Goal: Information Seeking & Learning: Learn about a topic

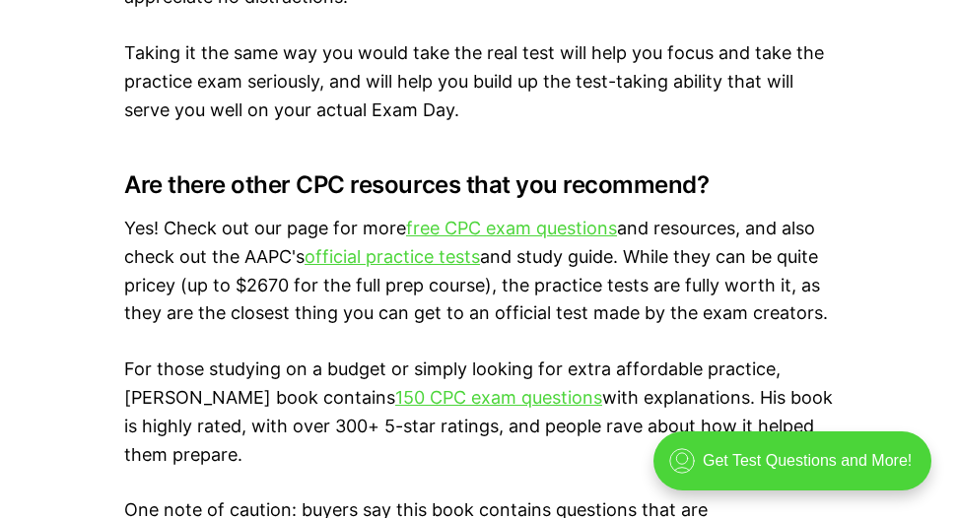
scroll to position [3351, 0]
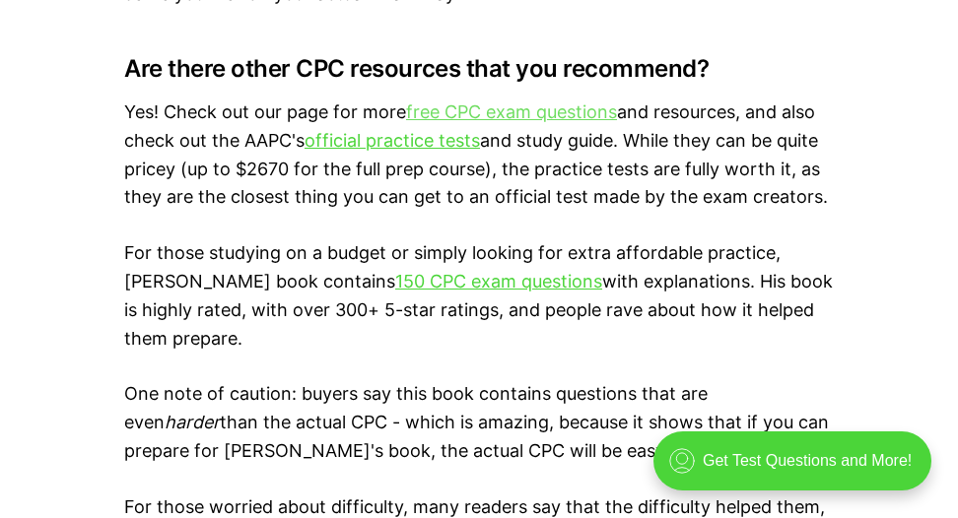
click at [530, 120] on link "free CPC exam questions" at bounding box center [511, 112] width 211 height 21
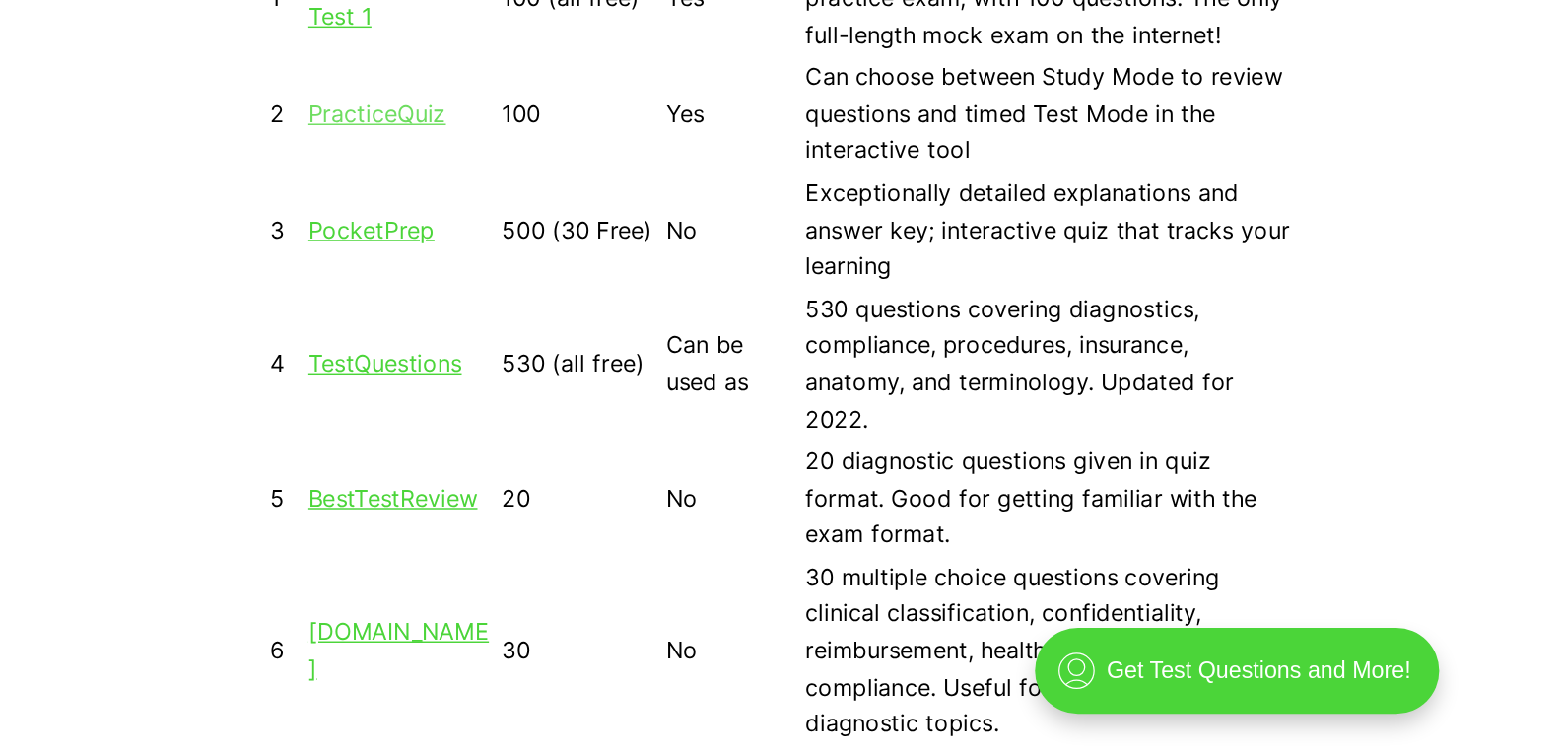
scroll to position [1774, 0]
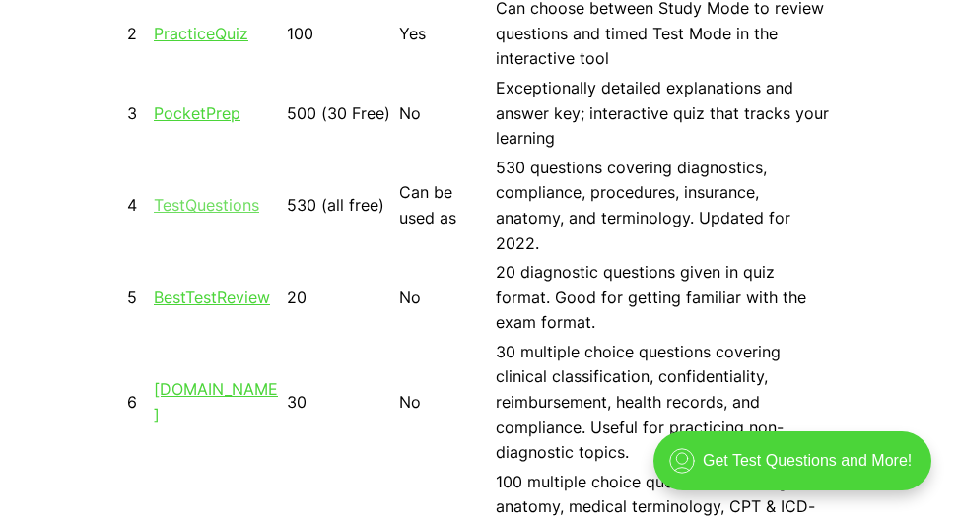
click at [236, 206] on link "TestQuestions" at bounding box center [206, 205] width 105 height 20
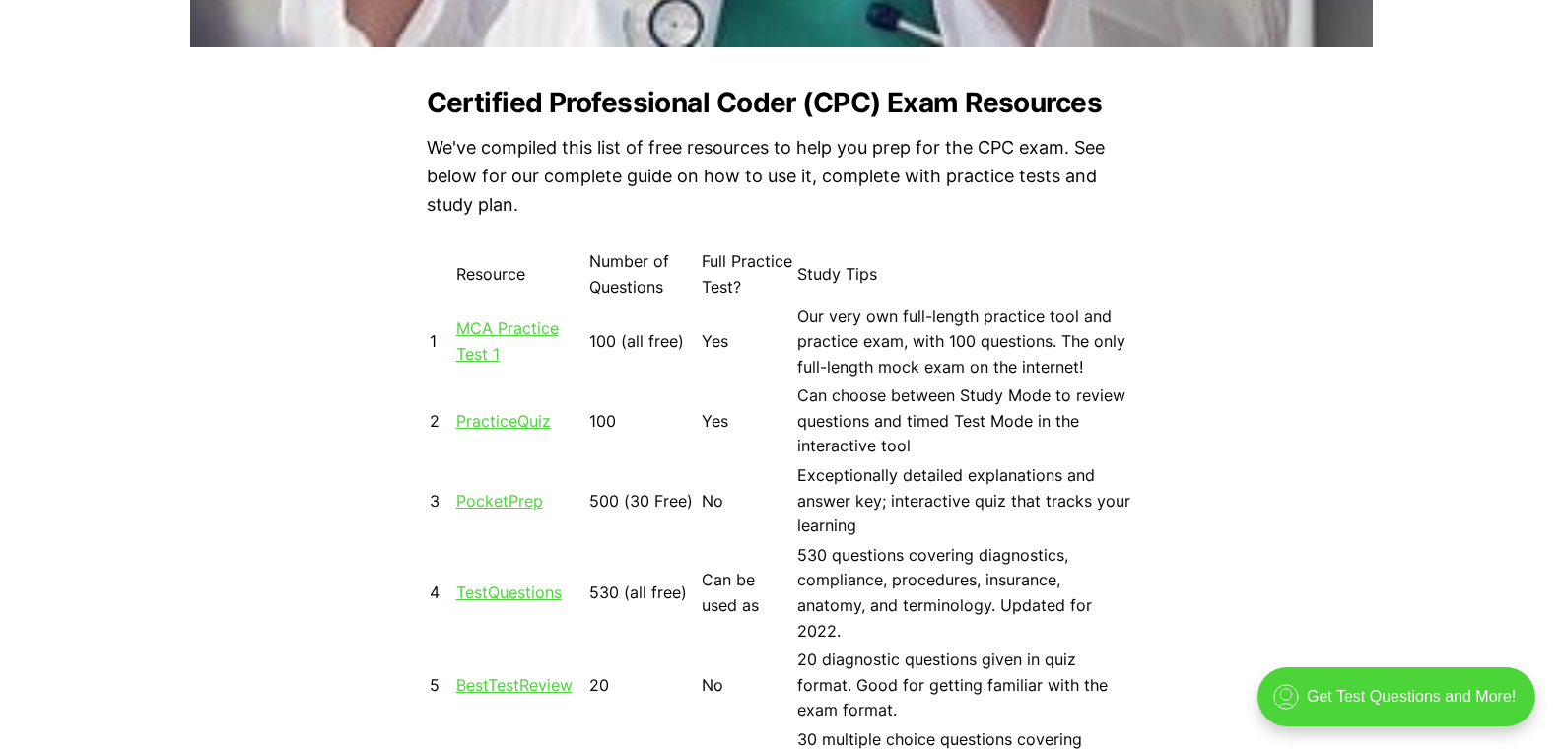
scroll to position [1676, 0]
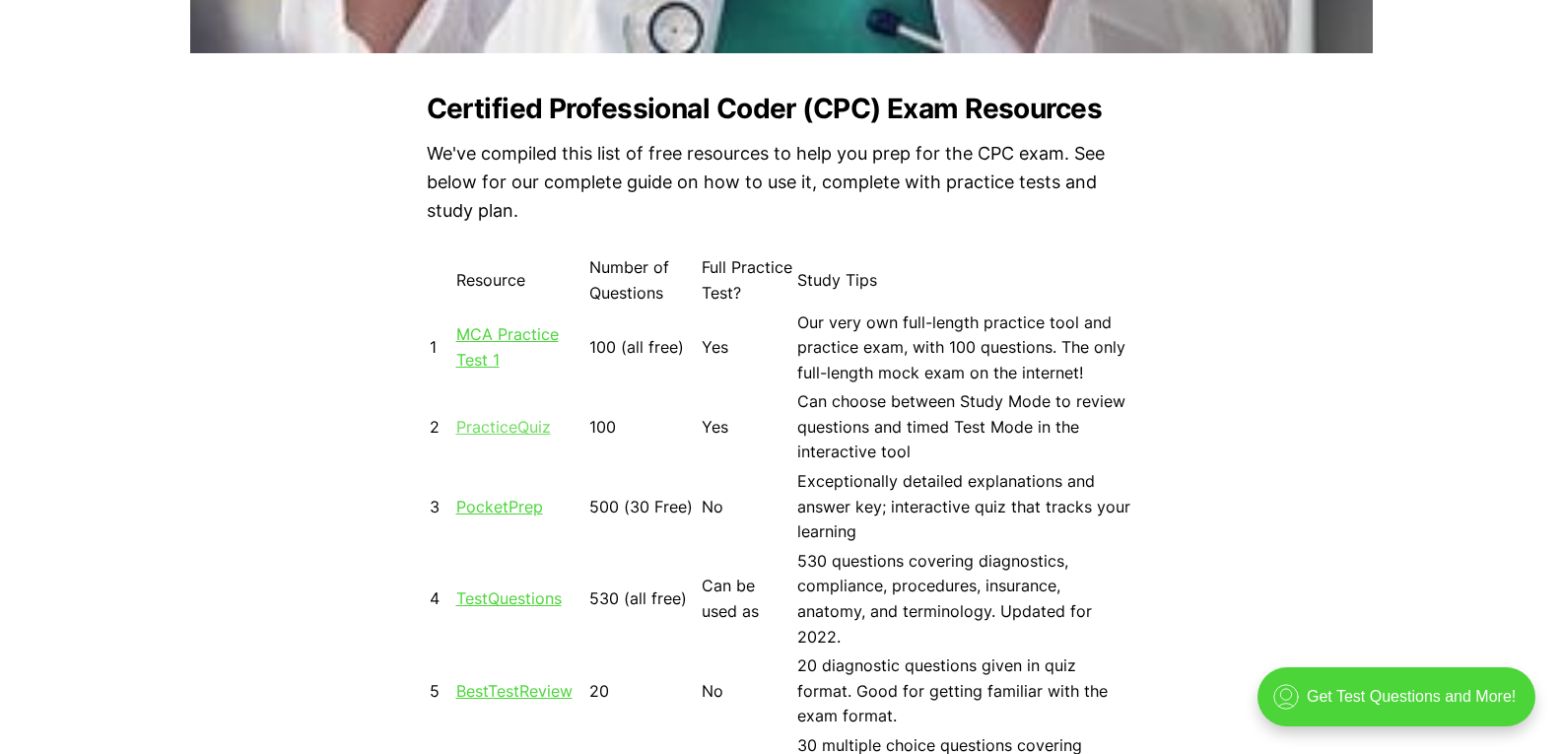
click at [496, 421] on link "PracticeQuiz" at bounding box center [503, 427] width 95 height 20
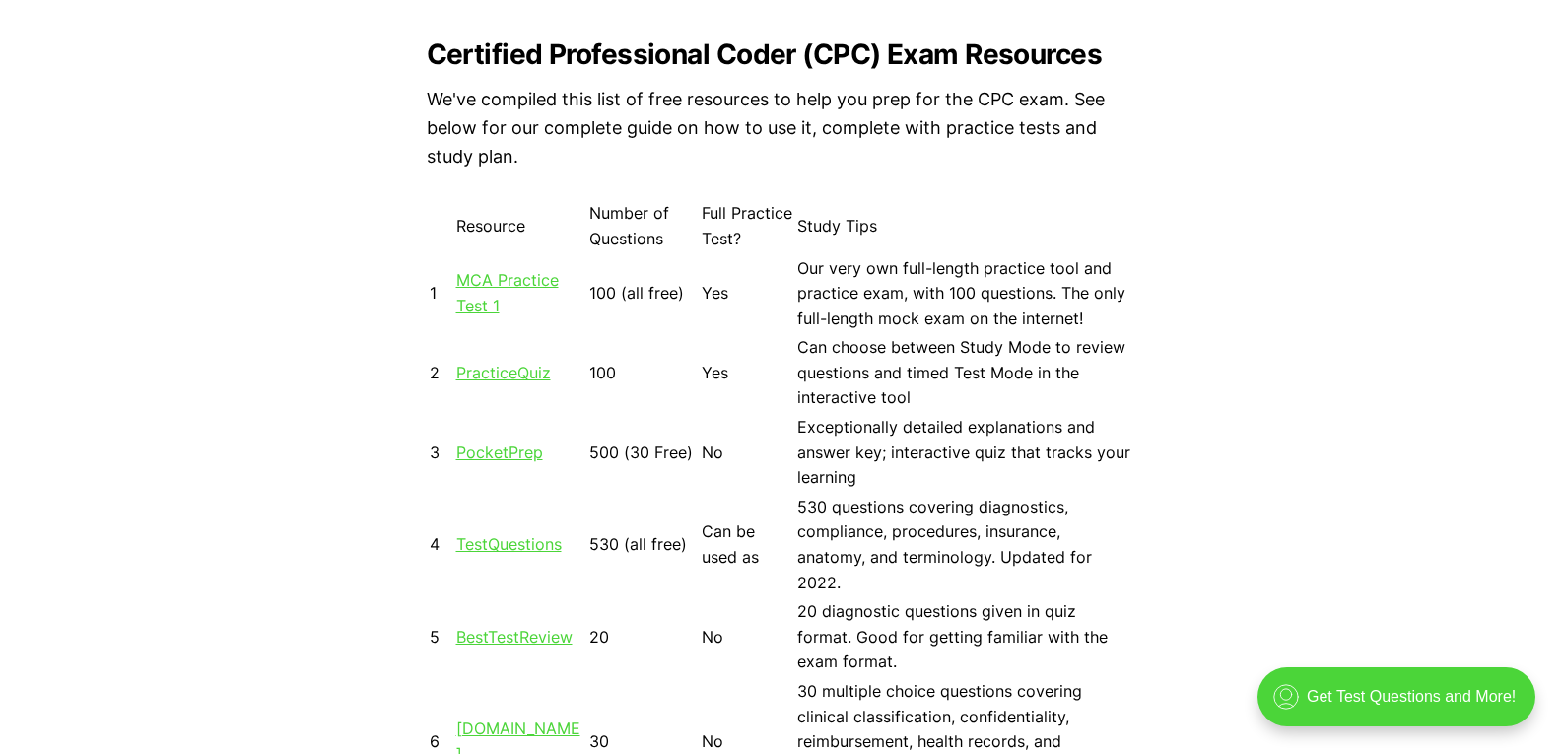
scroll to position [1774, 0]
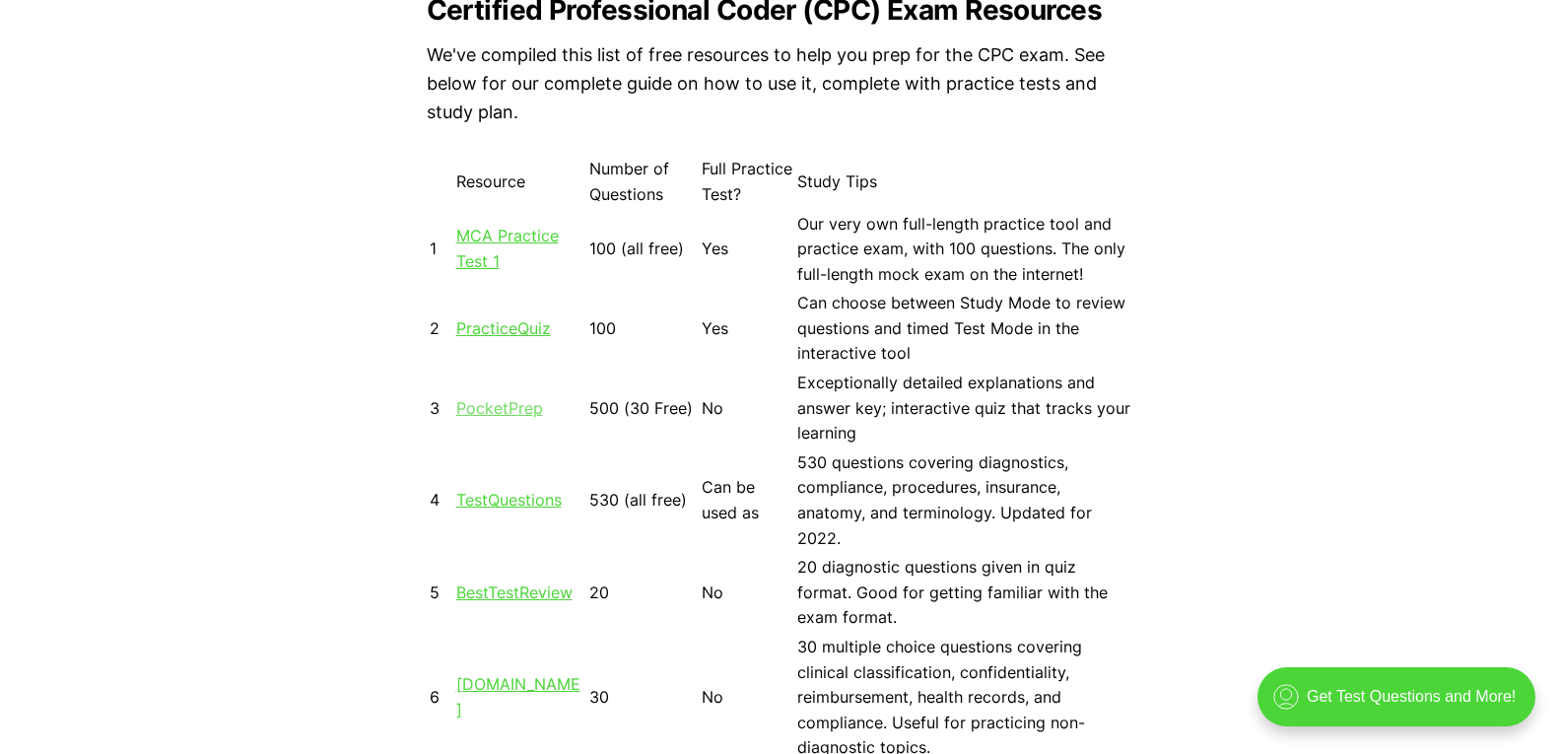
click at [507, 415] on link "PocketPrep" at bounding box center [499, 408] width 87 height 20
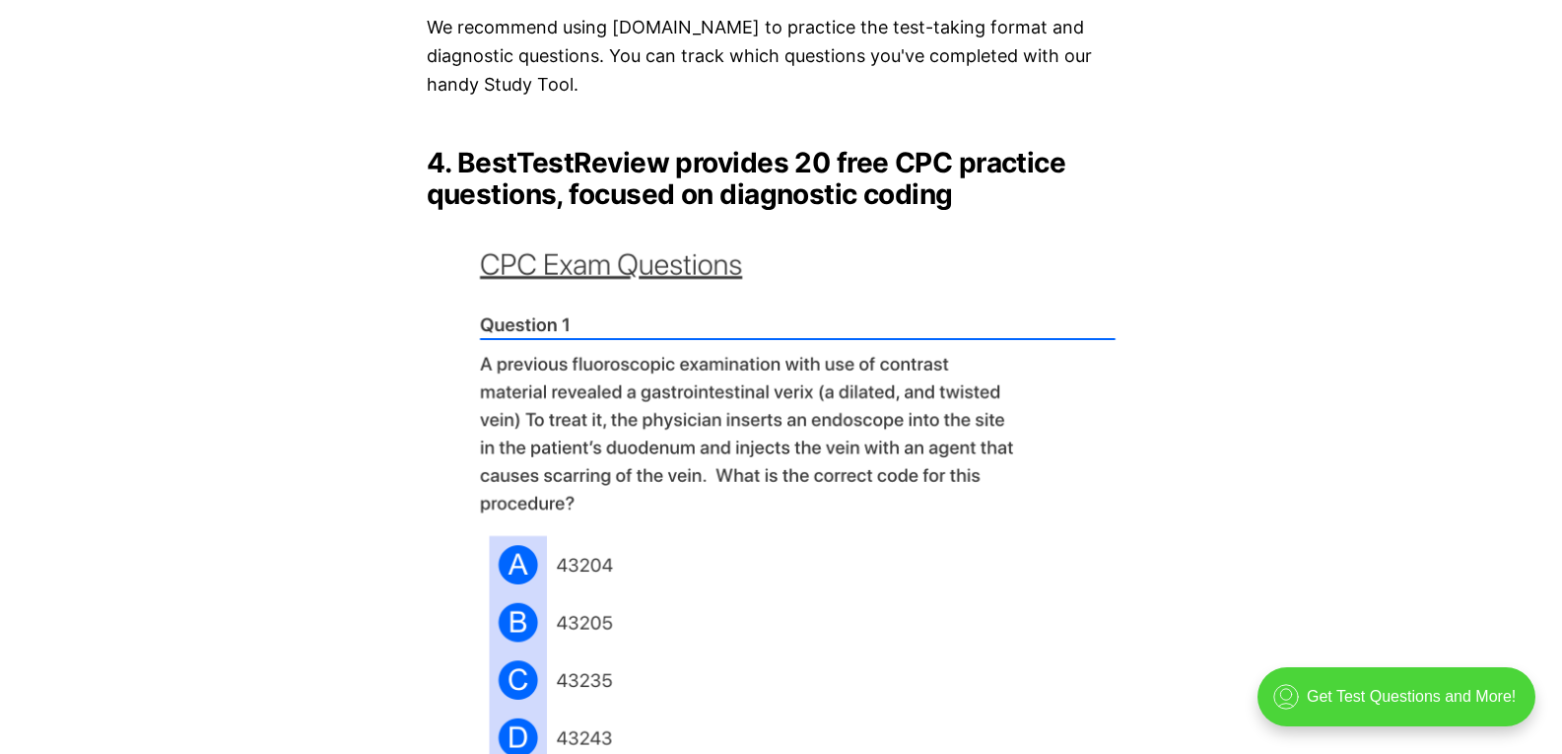
scroll to position [5322, 0]
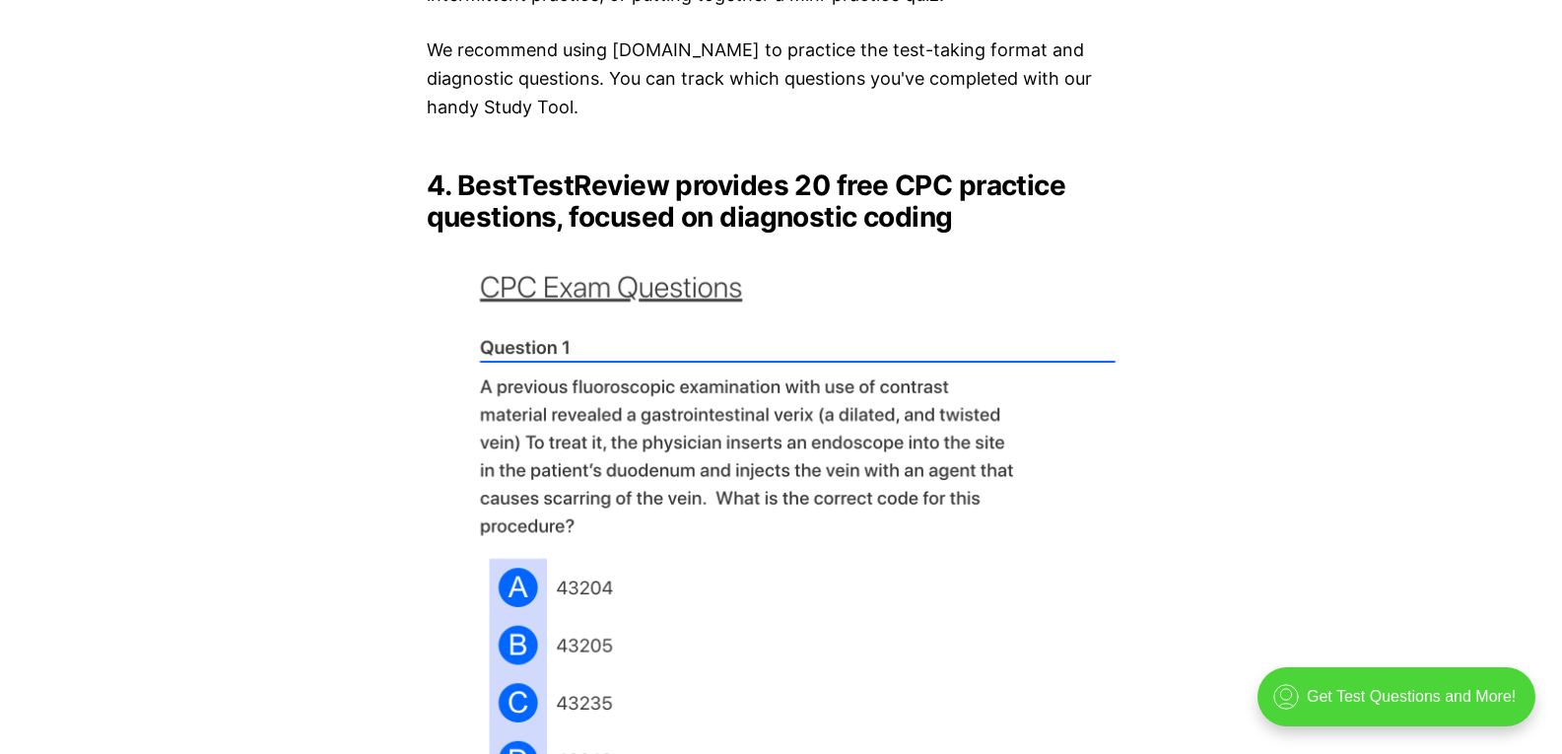
click at [699, 274] on img at bounding box center [782, 538] width 710 height 580
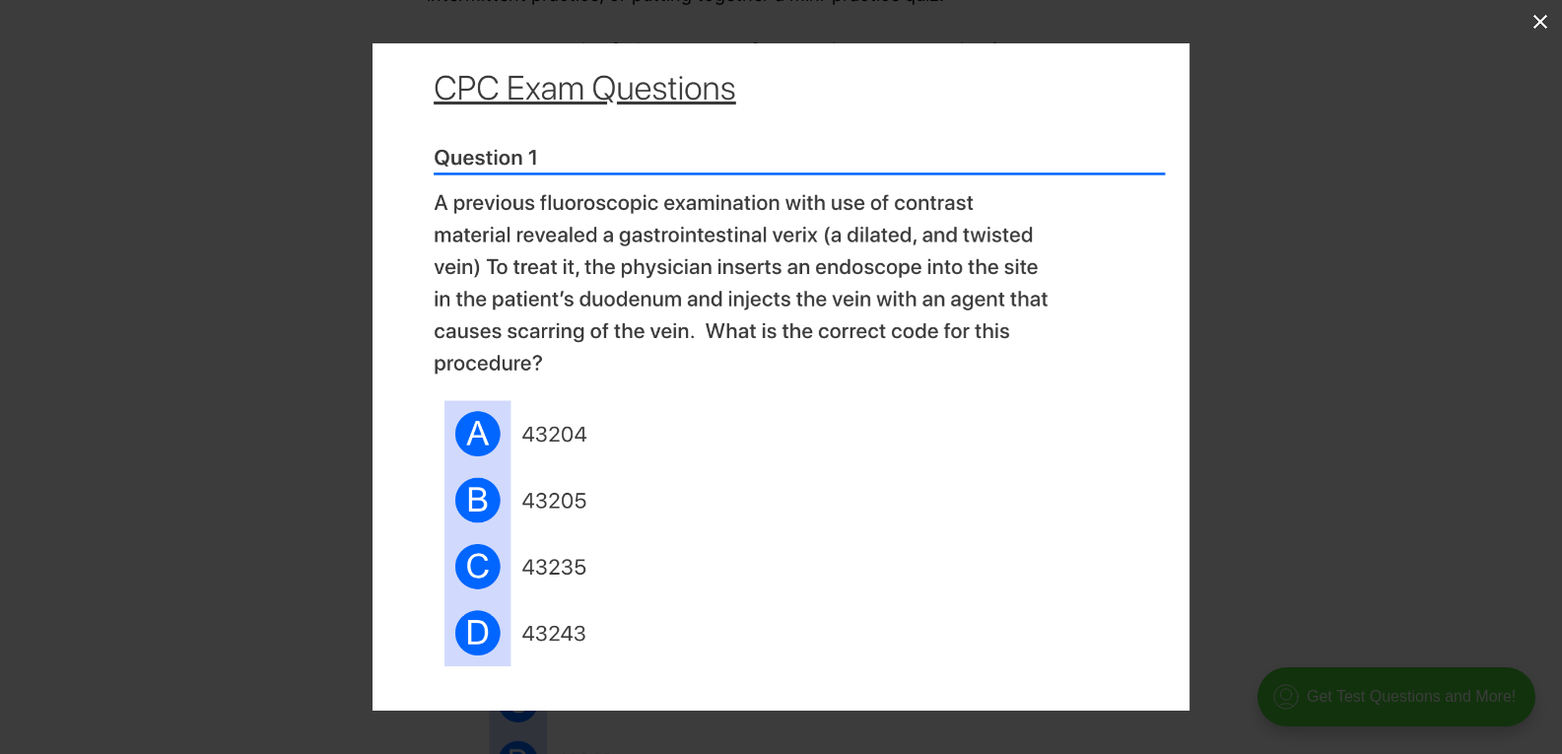
click at [699, 273] on img at bounding box center [781, 376] width 817 height 667
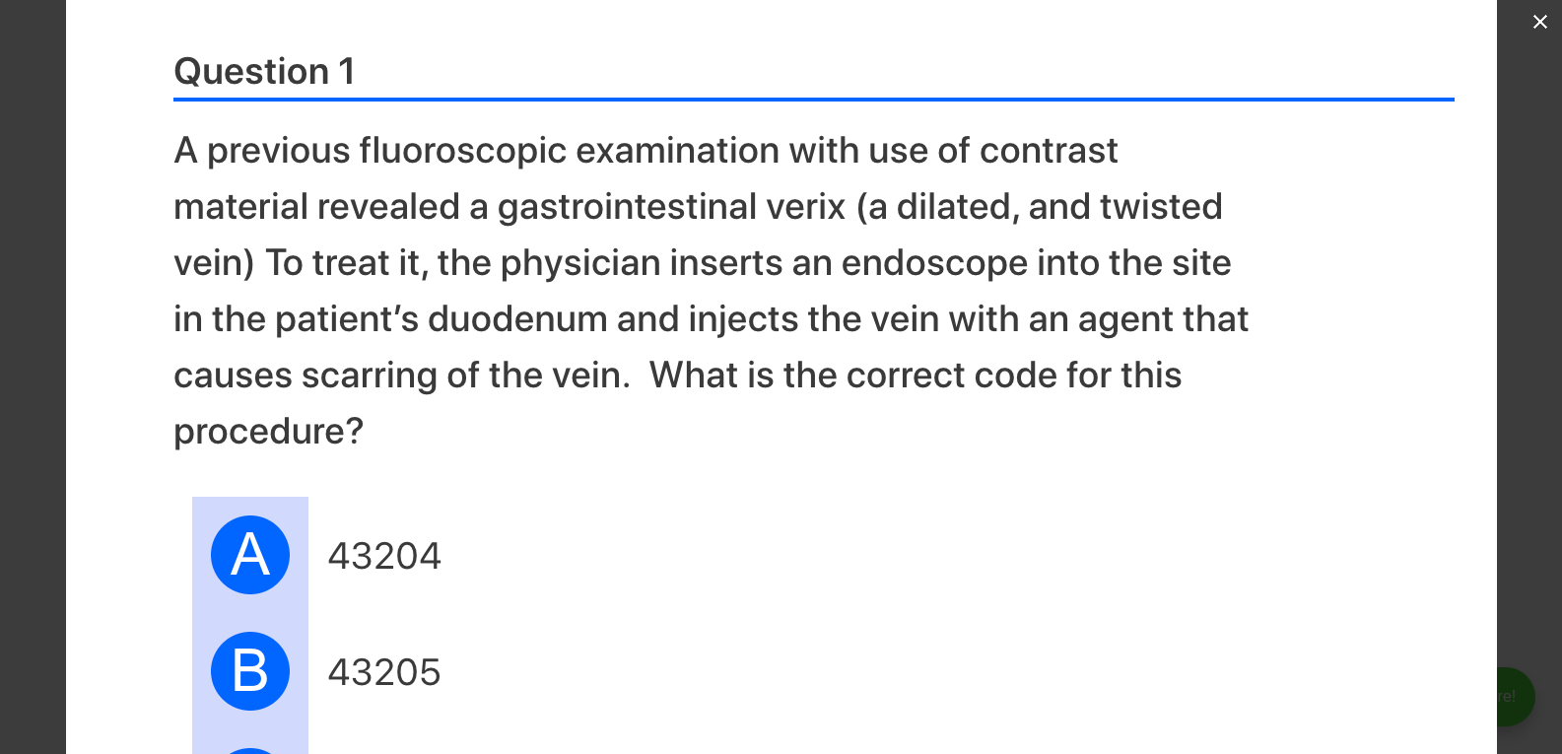
click at [699, 273] on img at bounding box center [781, 455] width 1431 height 1169
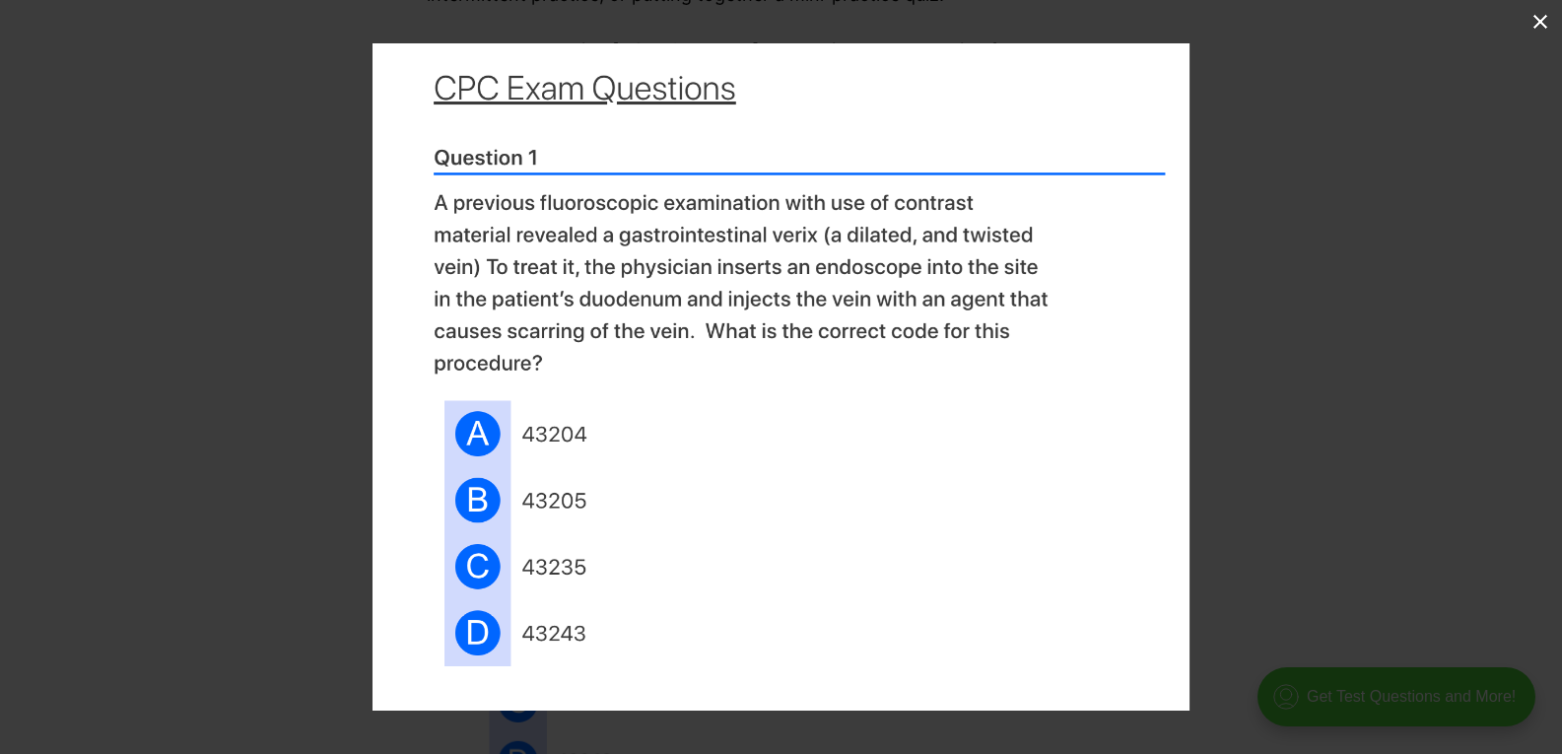
click at [699, 273] on img at bounding box center [781, 376] width 817 height 667
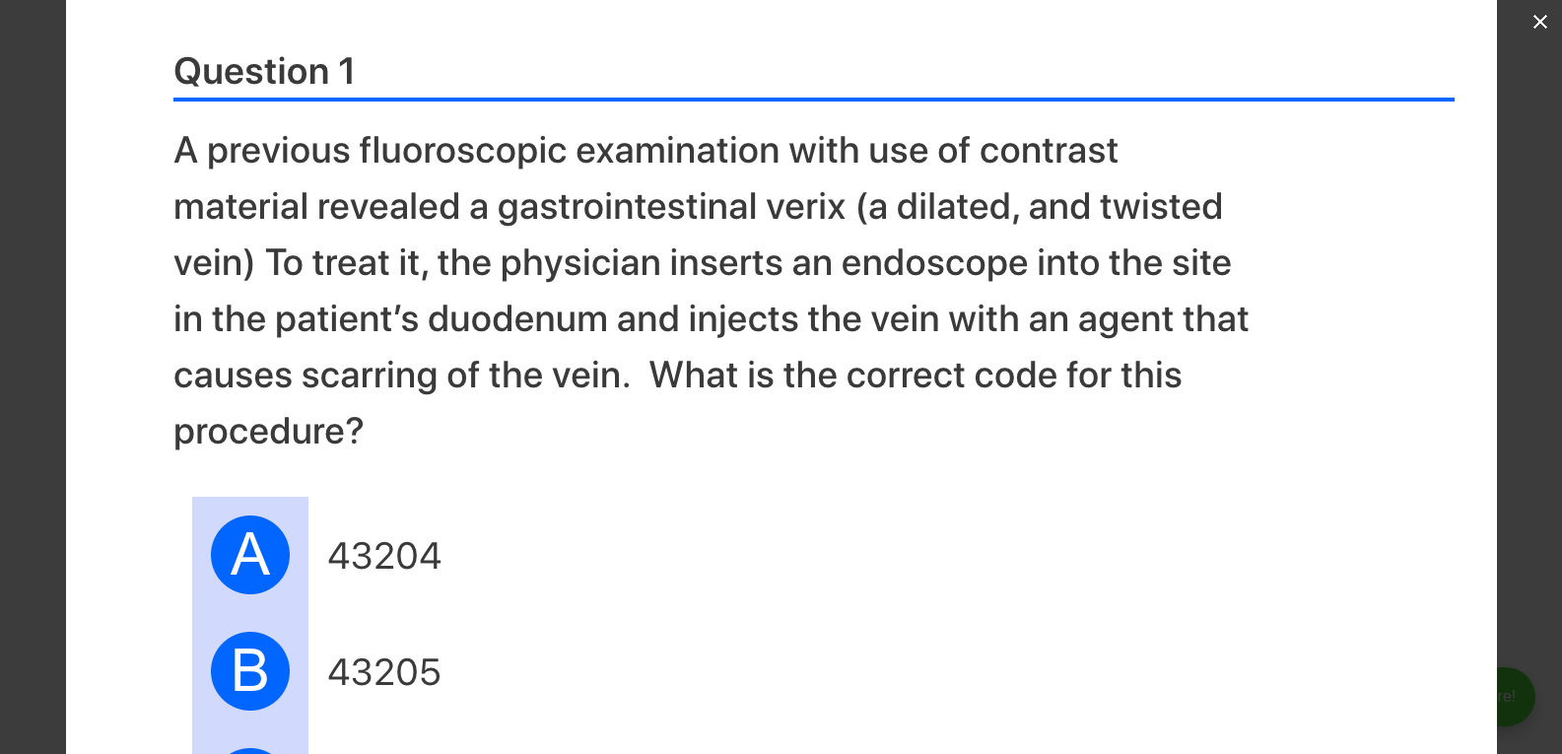
click at [699, 273] on img at bounding box center [781, 455] width 1431 height 1169
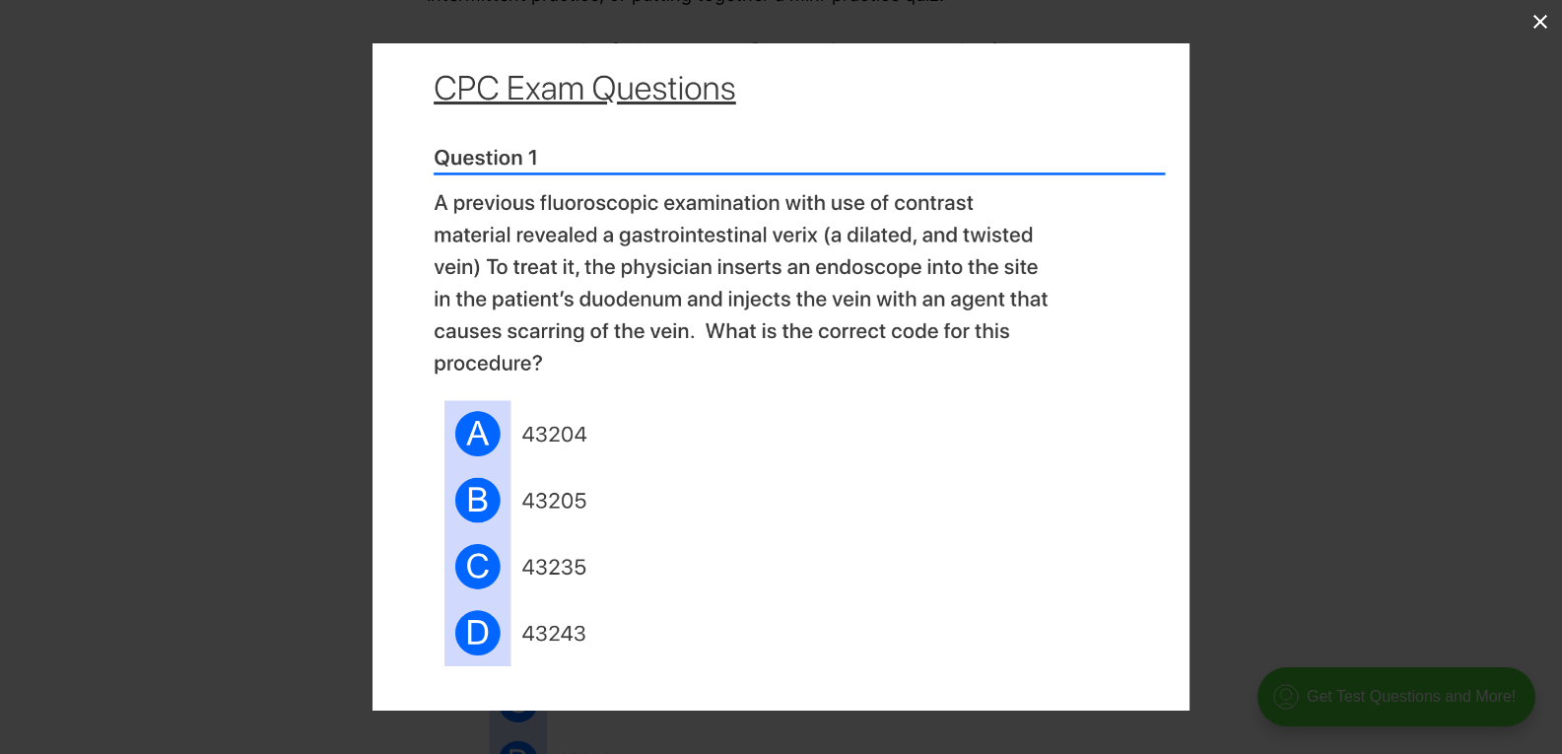
click at [957, 15] on button at bounding box center [1540, 21] width 43 height 43
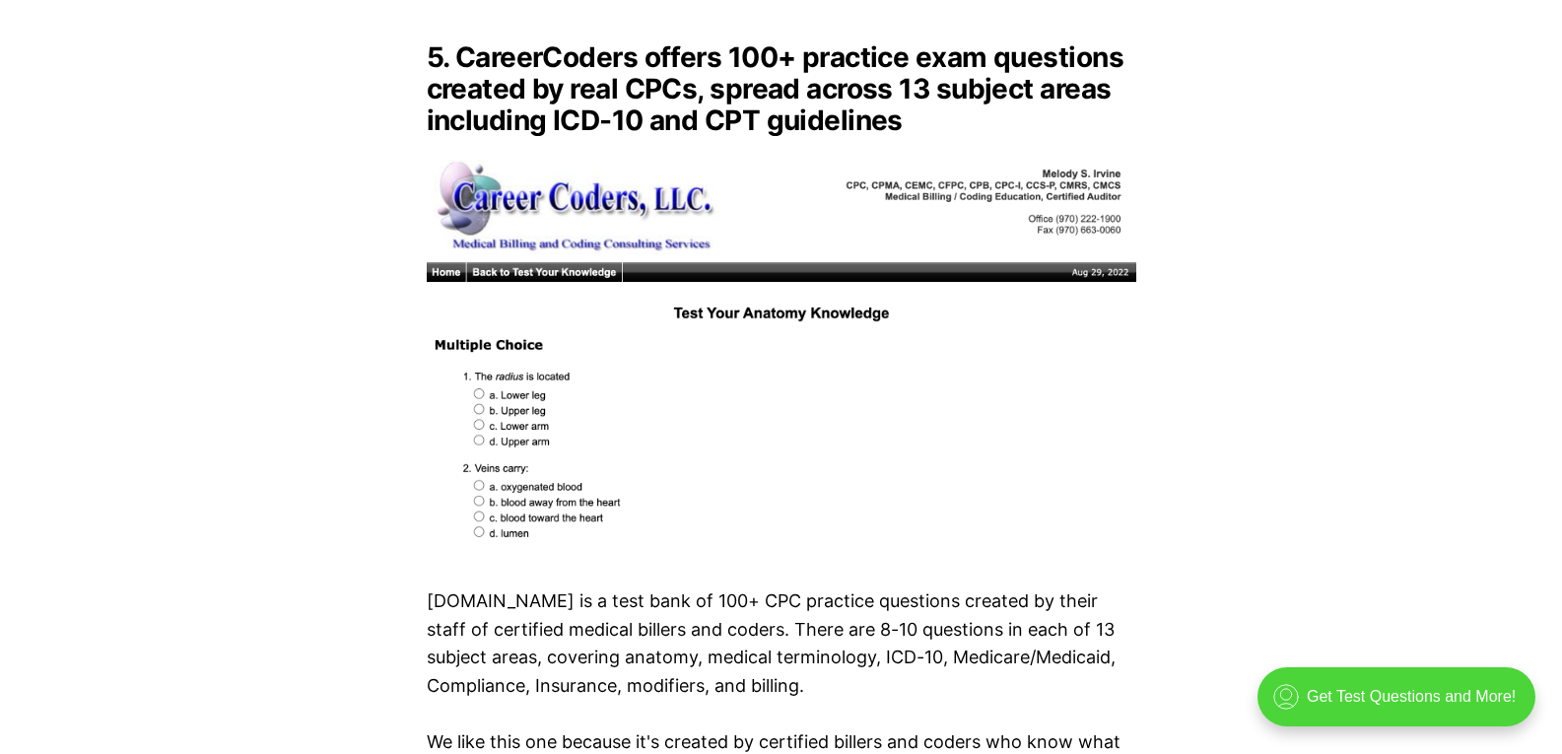
scroll to position [7294, 0]
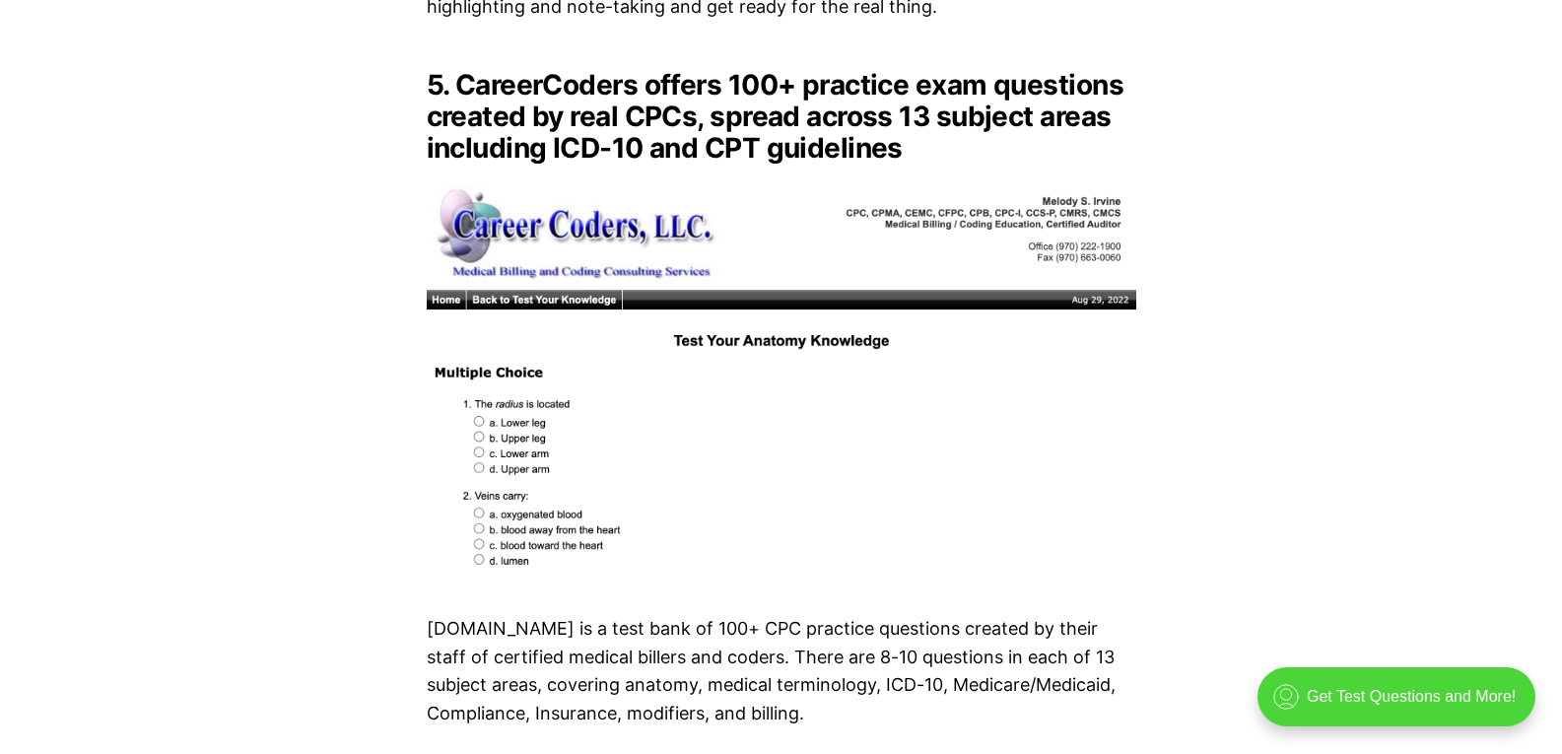
click at [684, 298] on img at bounding box center [782, 376] width 710 height 395
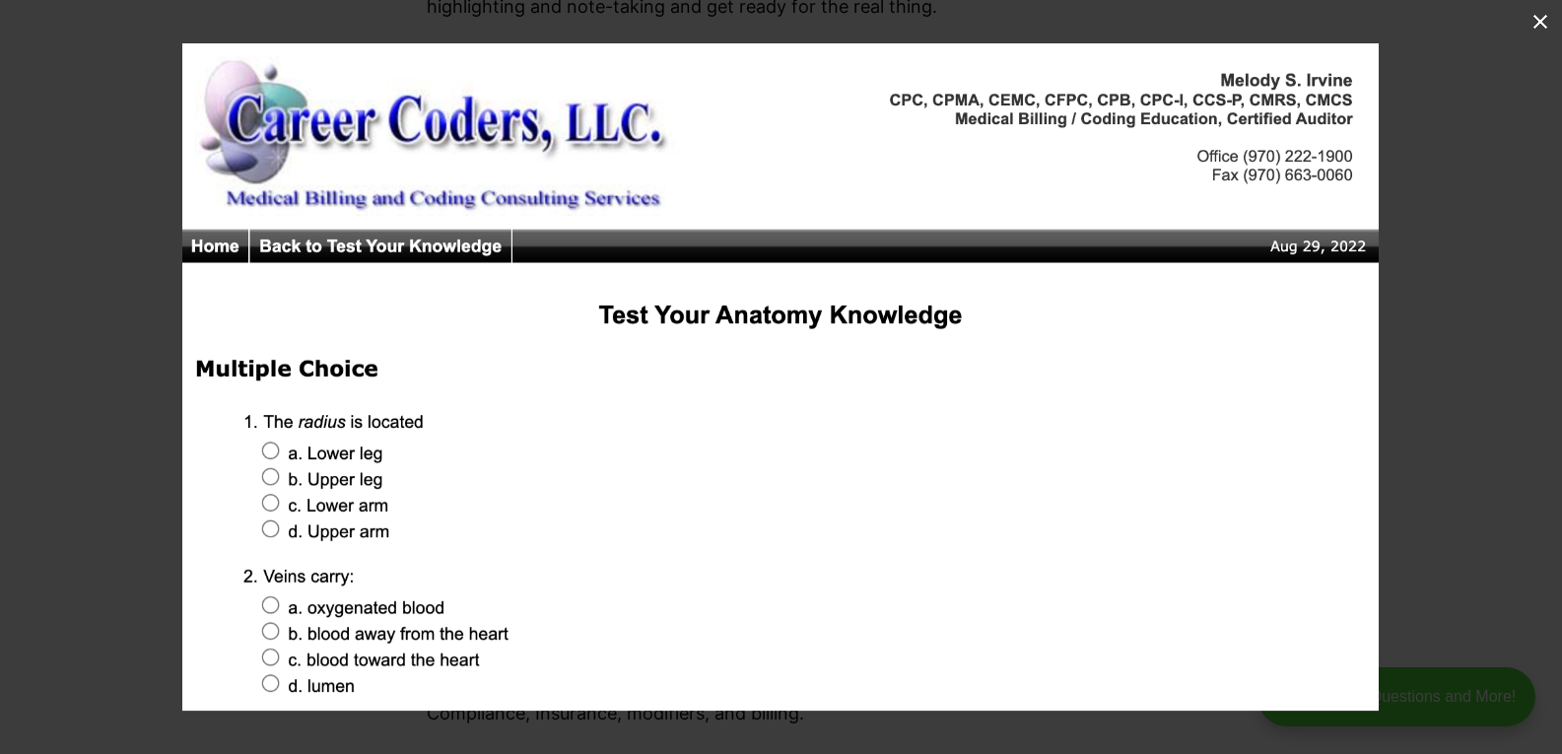
click at [957, 254] on div at bounding box center [963, 420] width 1562 height 754
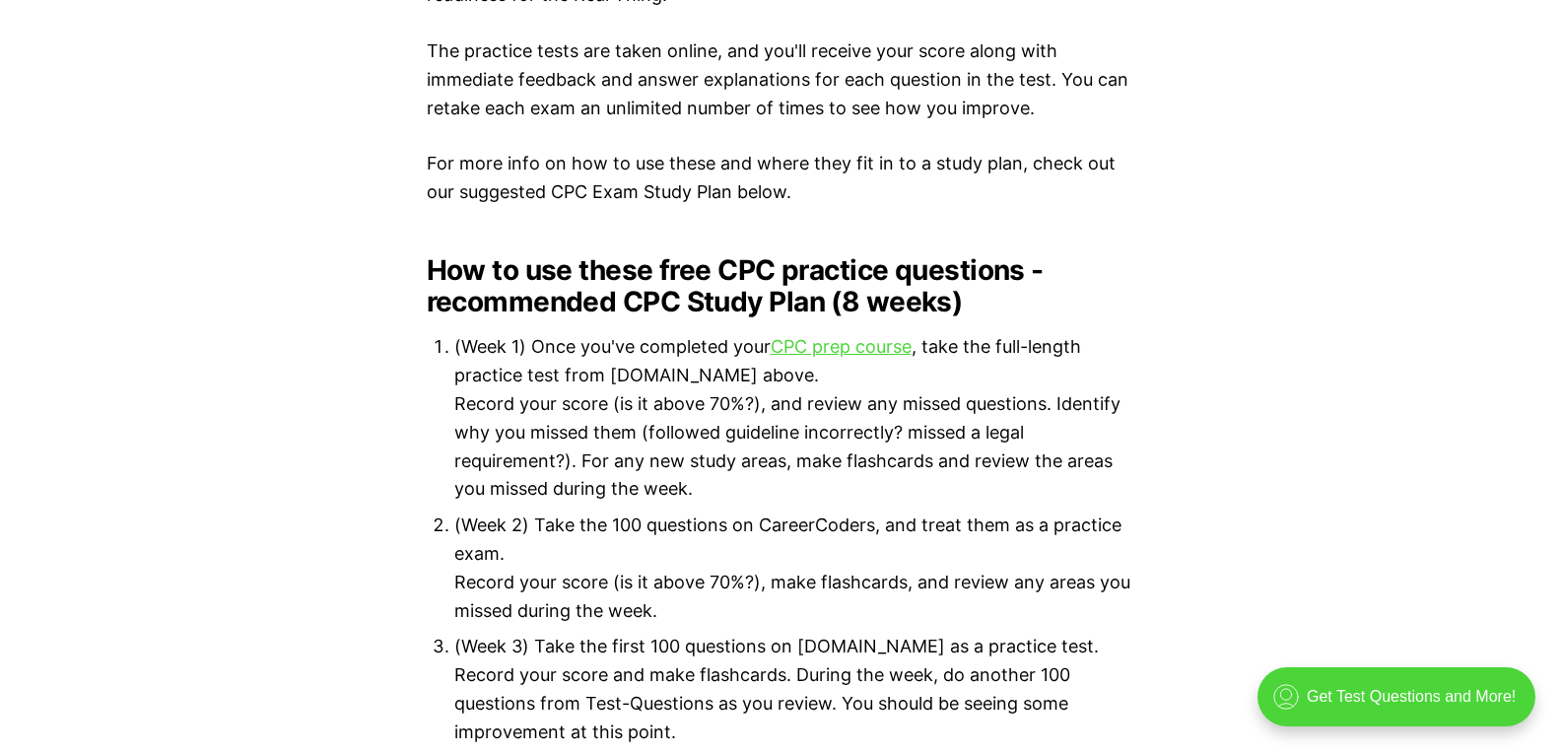
scroll to position [8969, 0]
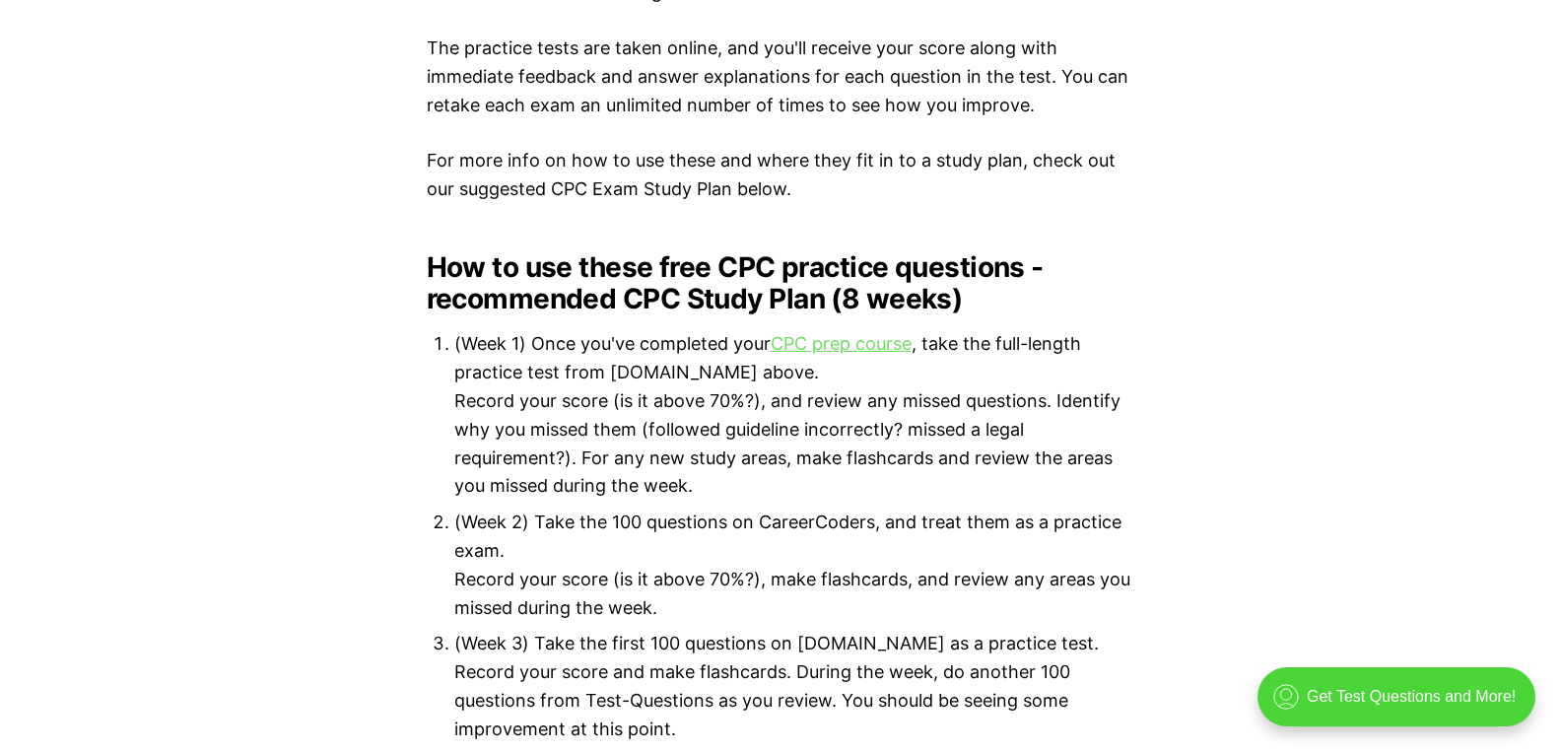
click at [874, 333] on link "CPC prep course" at bounding box center [841, 343] width 141 height 21
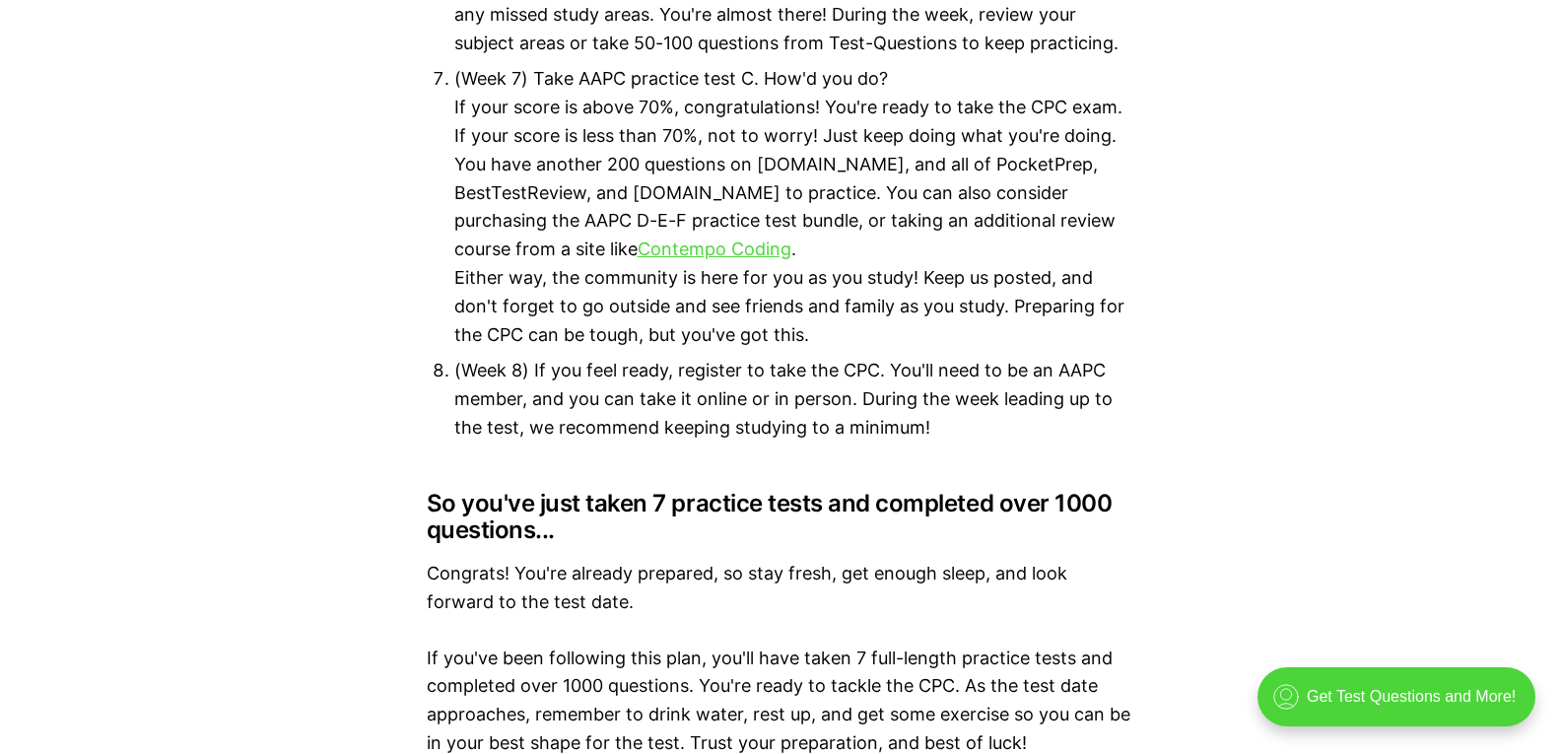
scroll to position [9758, 0]
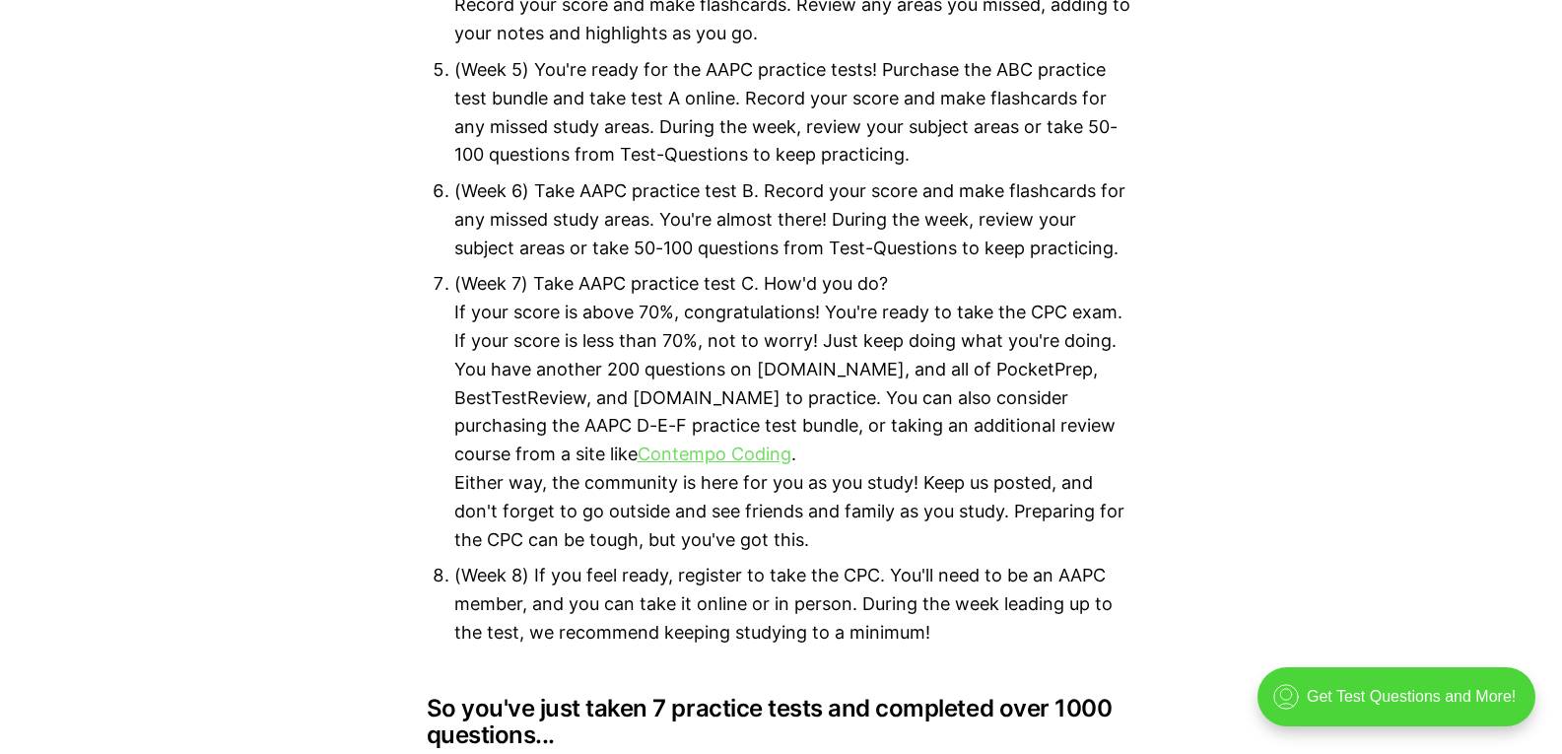
click at [638, 444] on link "Contempo Coding" at bounding box center [715, 454] width 154 height 21
